Goal: Navigation & Orientation: Find specific page/section

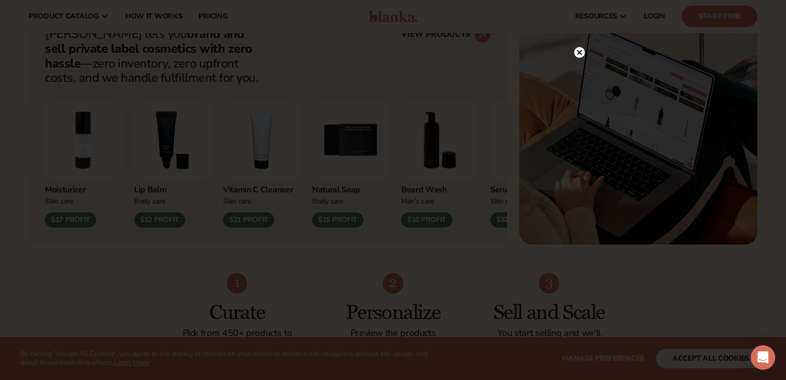
scroll to position [410, 0]
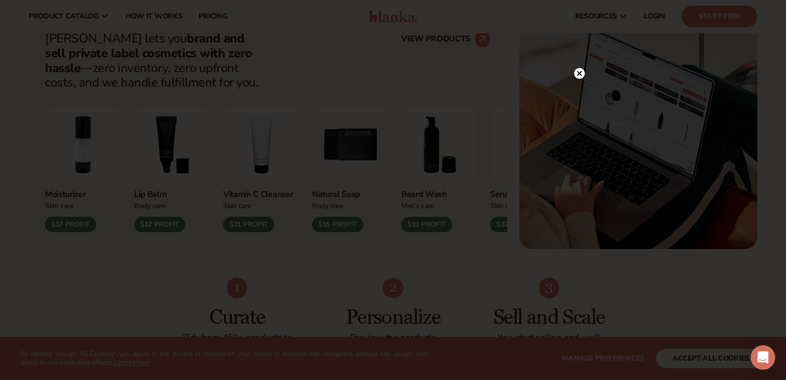
click at [579, 73] on icon at bounding box center [579, 73] width 5 height 5
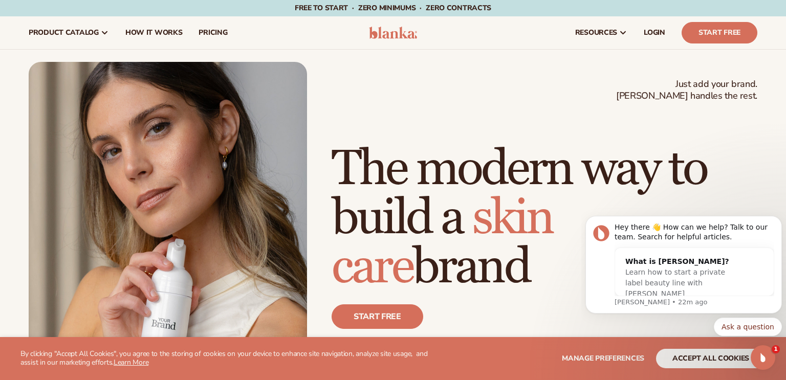
scroll to position [0, 0]
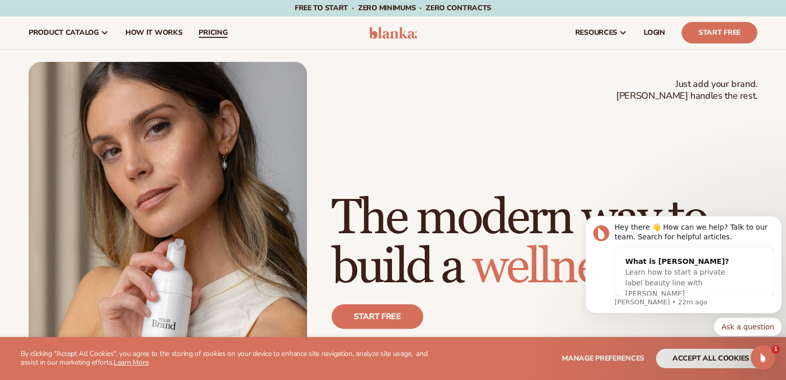
click at [206, 36] on span "pricing" at bounding box center [212, 33] width 29 height 8
